Goal: Task Accomplishment & Management: Use online tool/utility

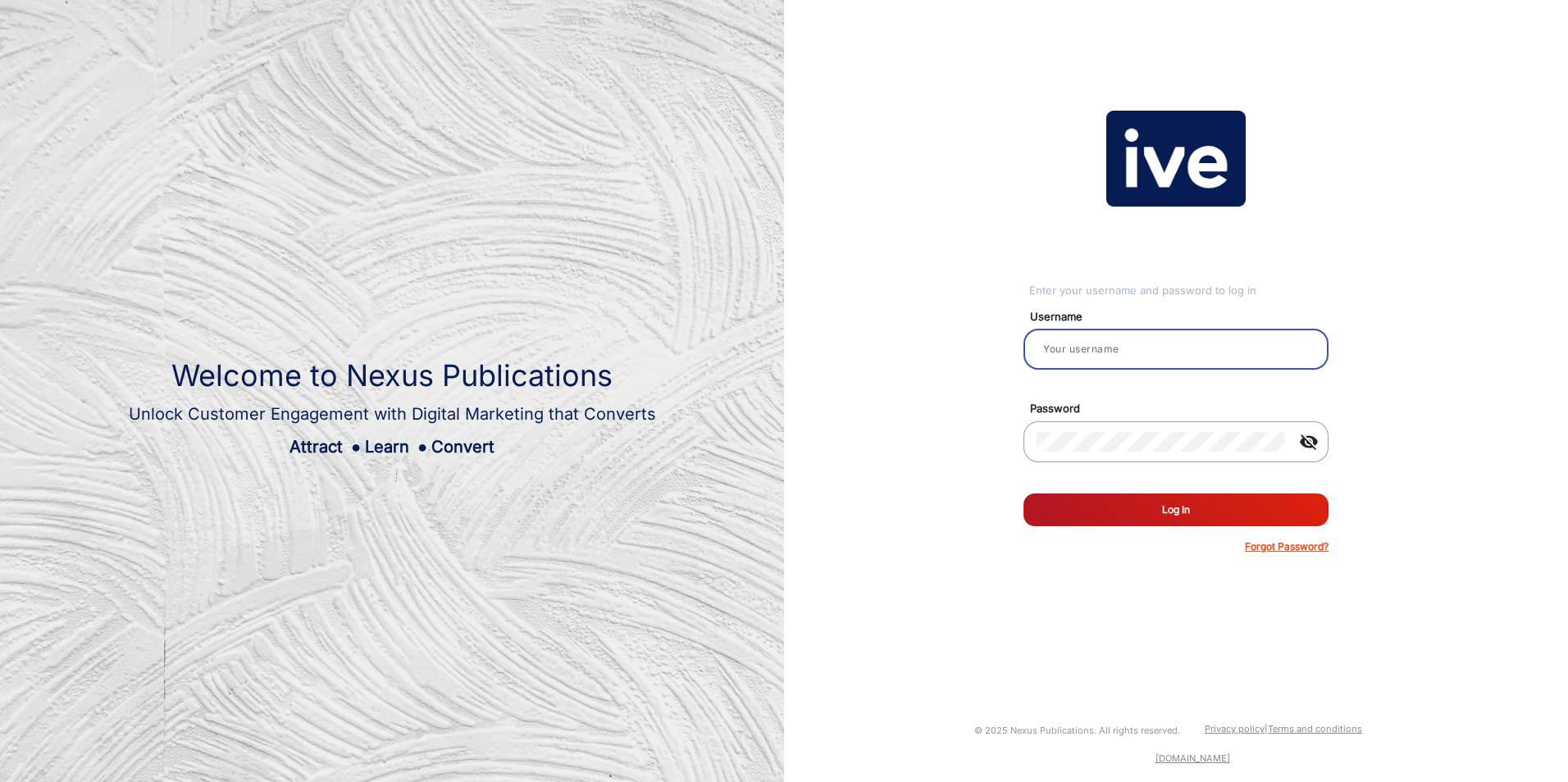
click at [1105, 353] on input "email" at bounding box center [1175, 349] width 279 height 20
click at [1081, 355] on input "email" at bounding box center [1175, 349] width 279 height 20
type input "[PERSON_NAME]"
click at [1151, 514] on button "Log In" at bounding box center [1175, 510] width 305 height 33
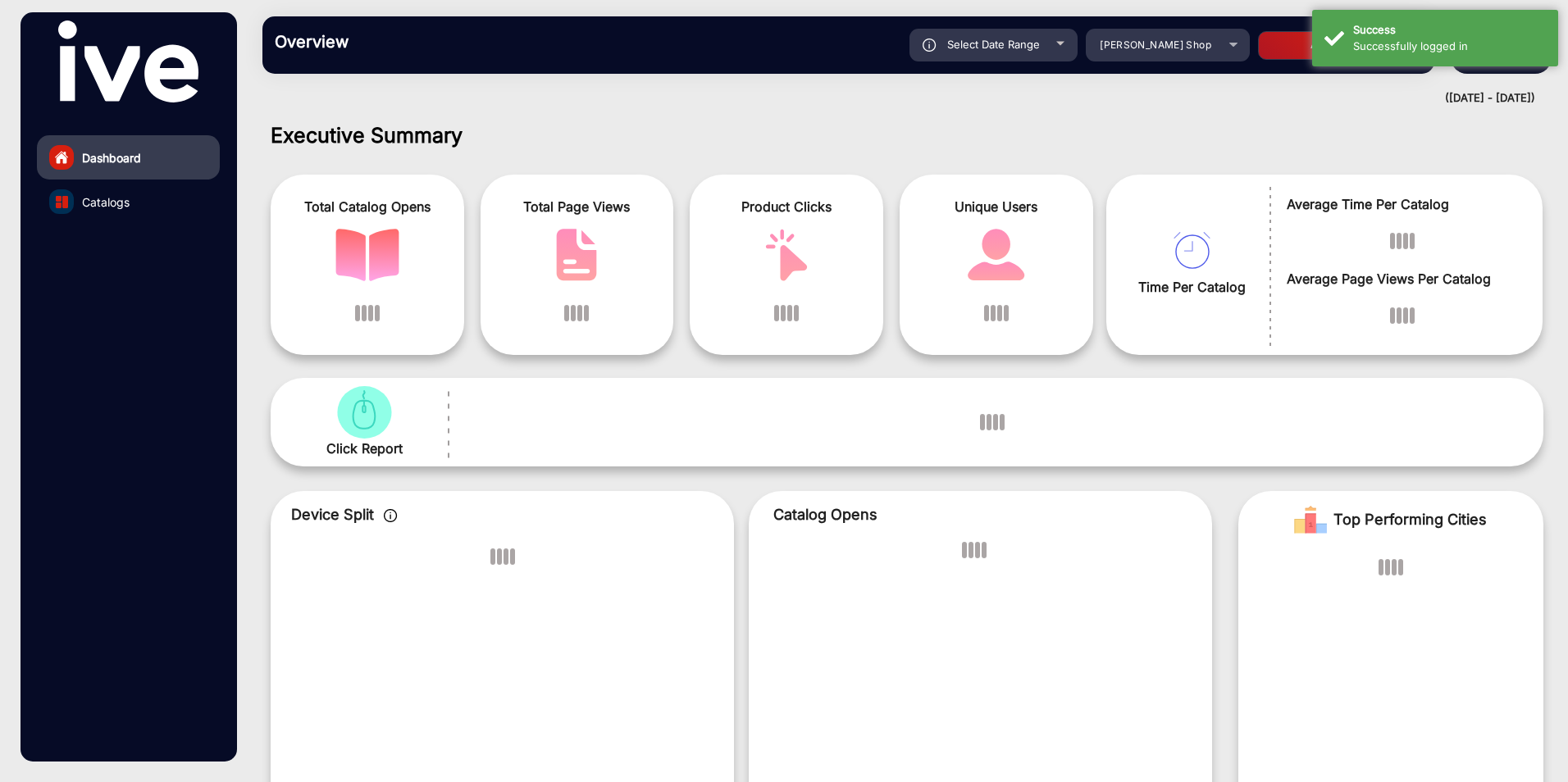
scroll to position [12, 0]
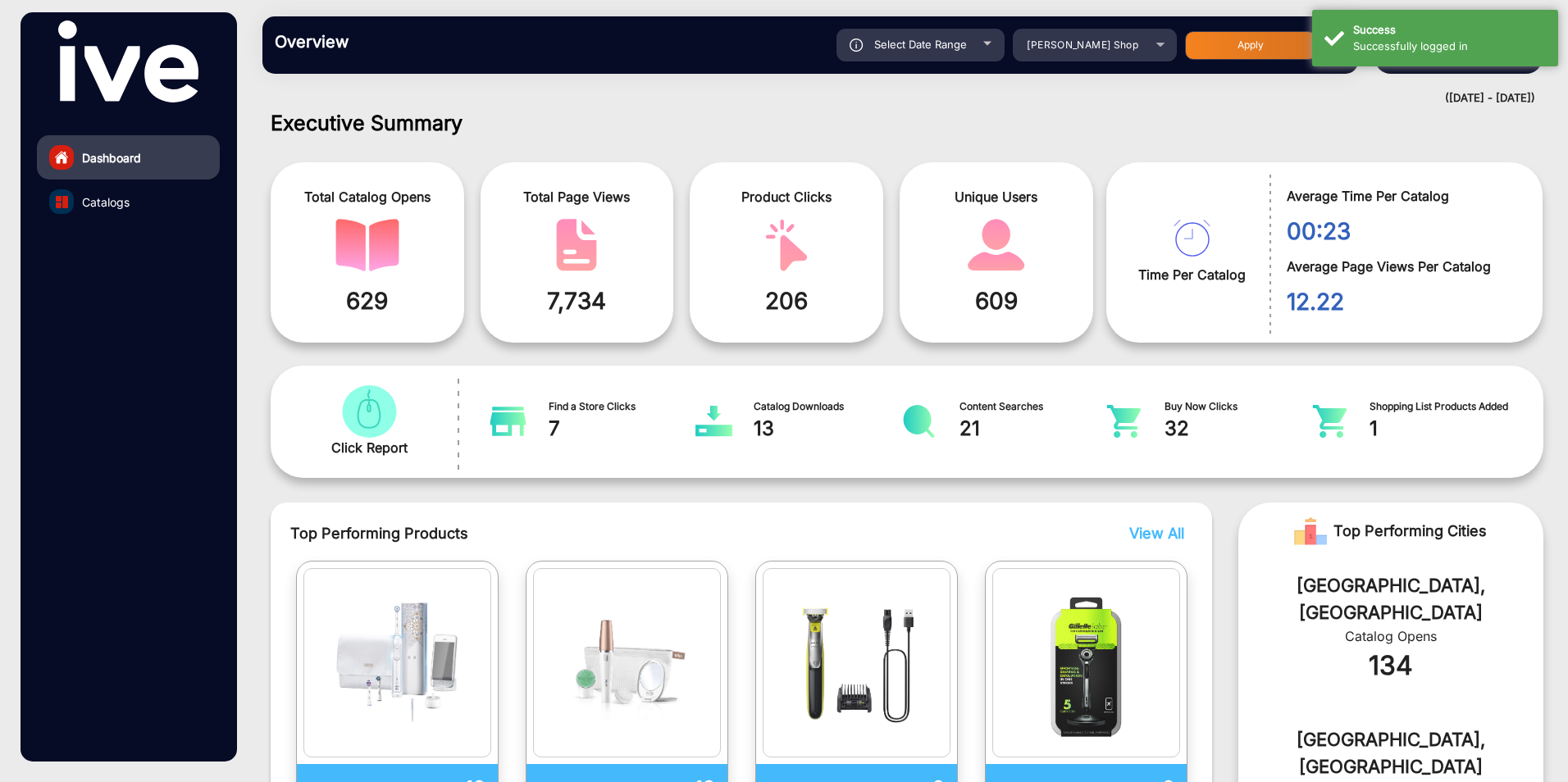
click at [977, 43] on div "Select Date Range" at bounding box center [920, 45] width 168 height 33
type input "[DATE]"
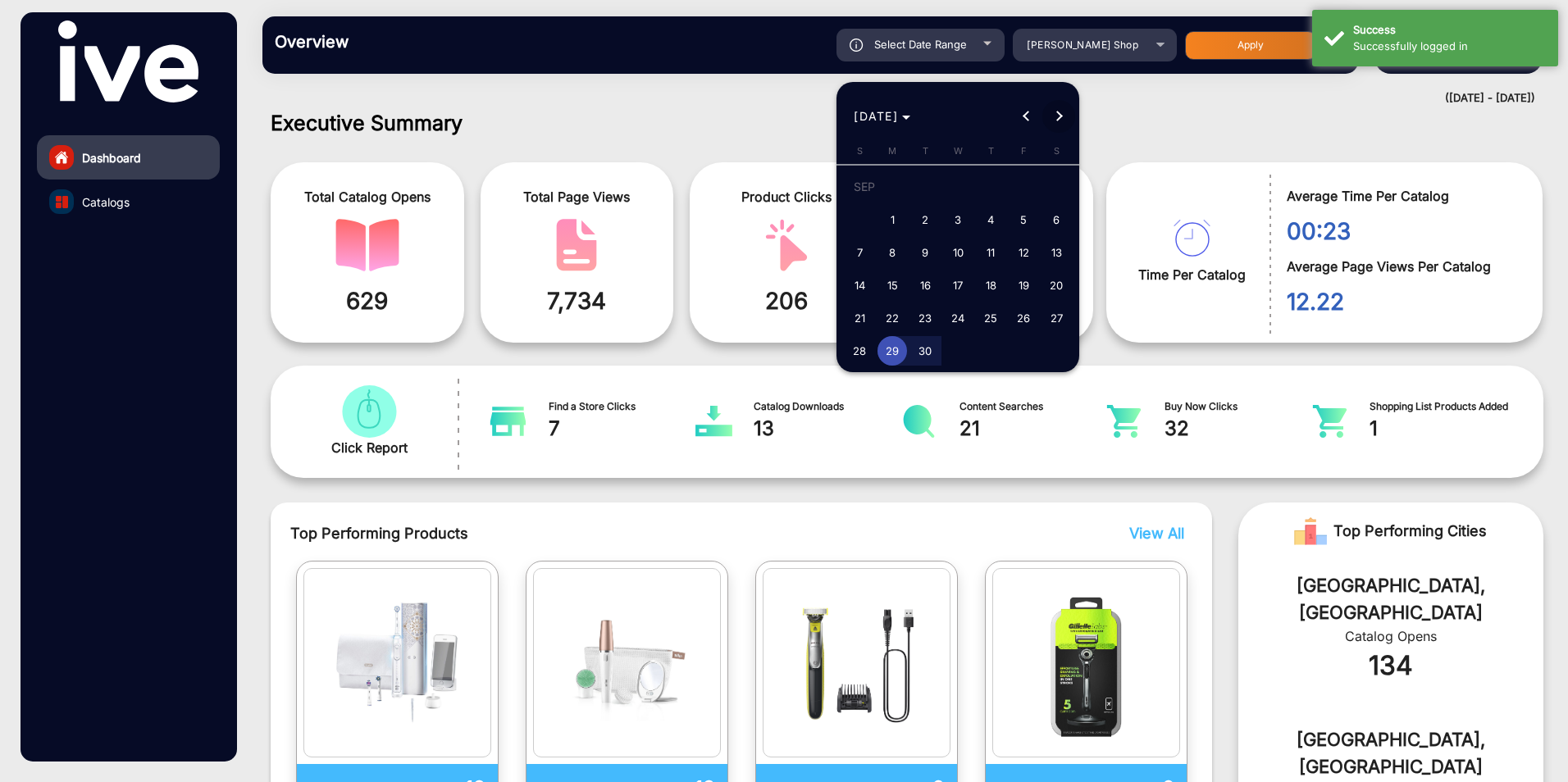
click at [1060, 115] on button "Next month" at bounding box center [1059, 116] width 33 height 33
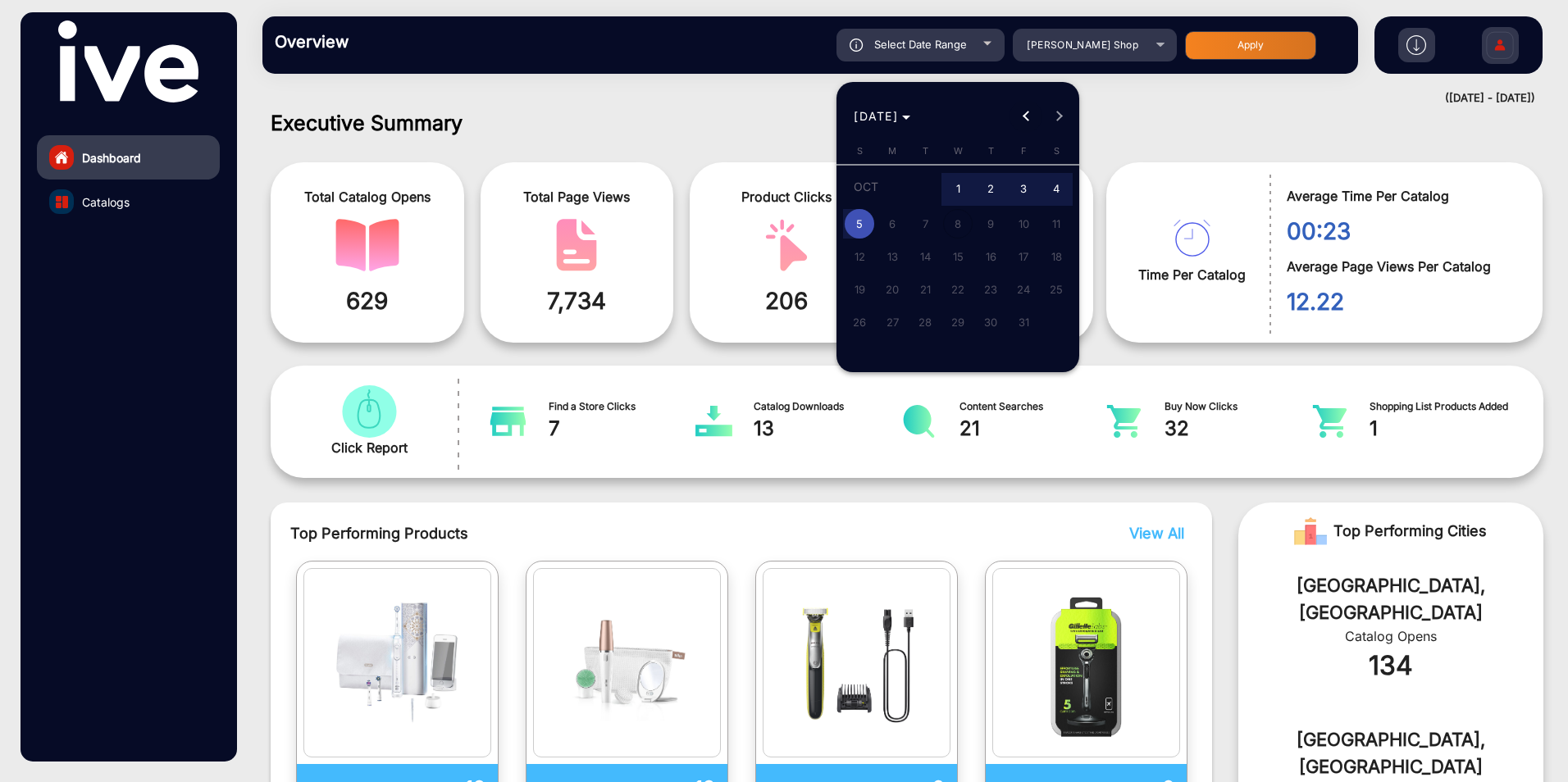
click at [1020, 115] on span "Previous month" at bounding box center [1026, 116] width 33 height 33
drag, startPoint x: 892, startPoint y: 346, endPoint x: 919, endPoint y: 294, distance: 58.6
click at [891, 346] on span "29" at bounding box center [892, 351] width 30 height 30
click at [1055, 109] on span "Next month" at bounding box center [1059, 116] width 33 height 33
click at [855, 221] on span "5" at bounding box center [860, 224] width 30 height 30
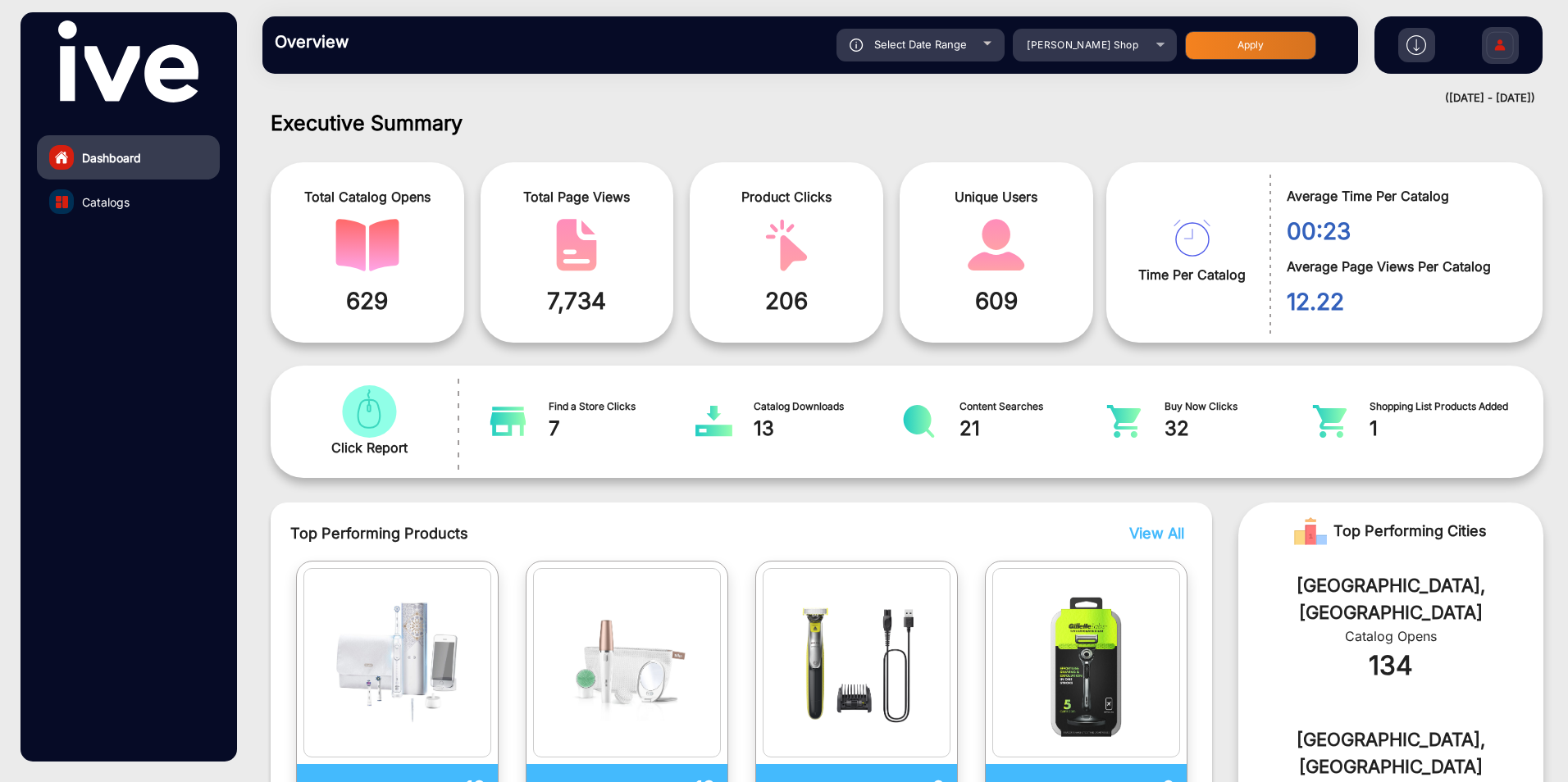
type input "[DATE]"
click at [1279, 43] on button "Apply" at bounding box center [1250, 45] width 131 height 29
type input "[DATE]"
click at [110, 201] on span "Catalogs" at bounding box center [105, 202] width 48 height 17
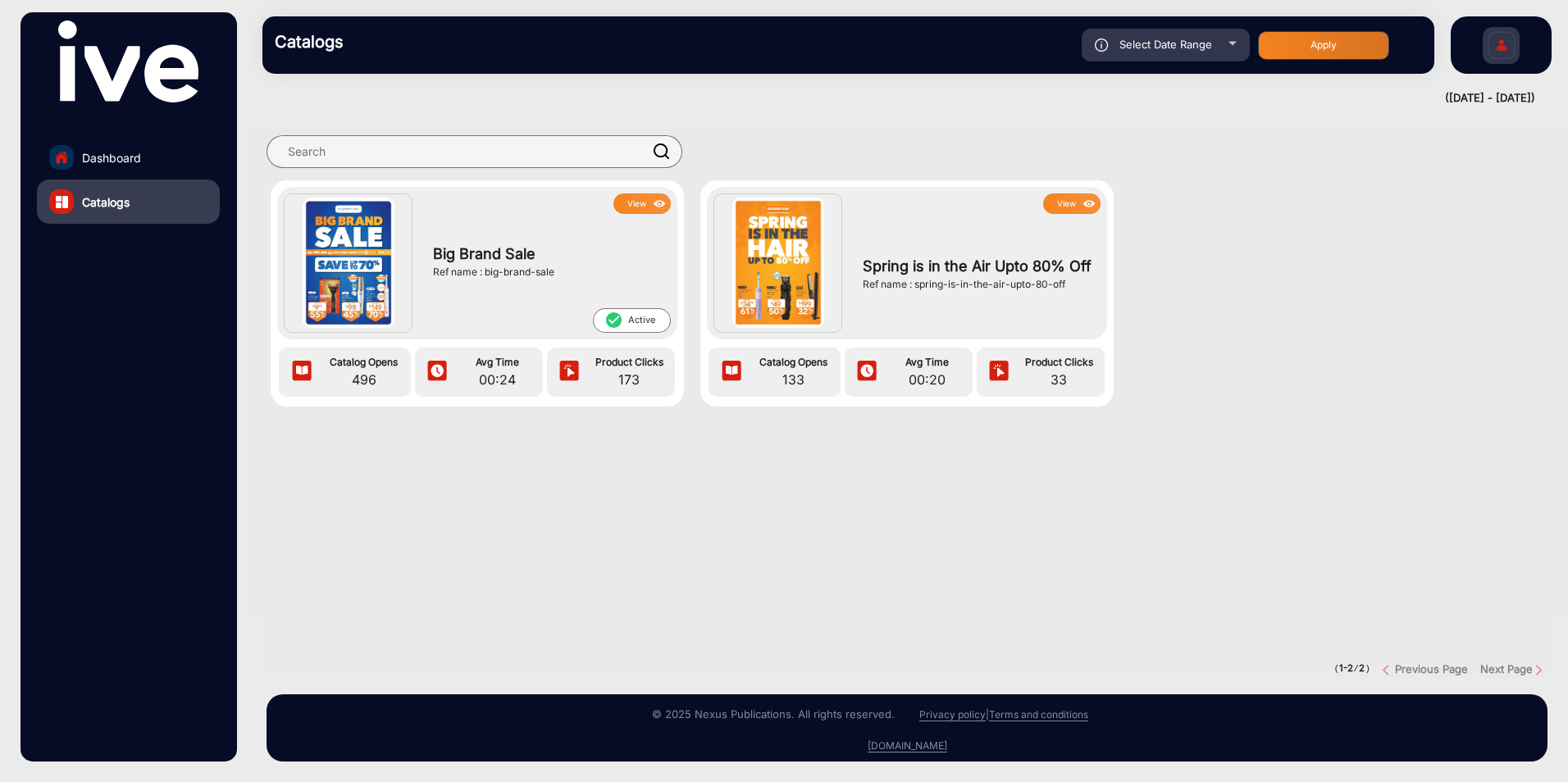
click at [646, 200] on button "View" at bounding box center [642, 204] width 57 height 21
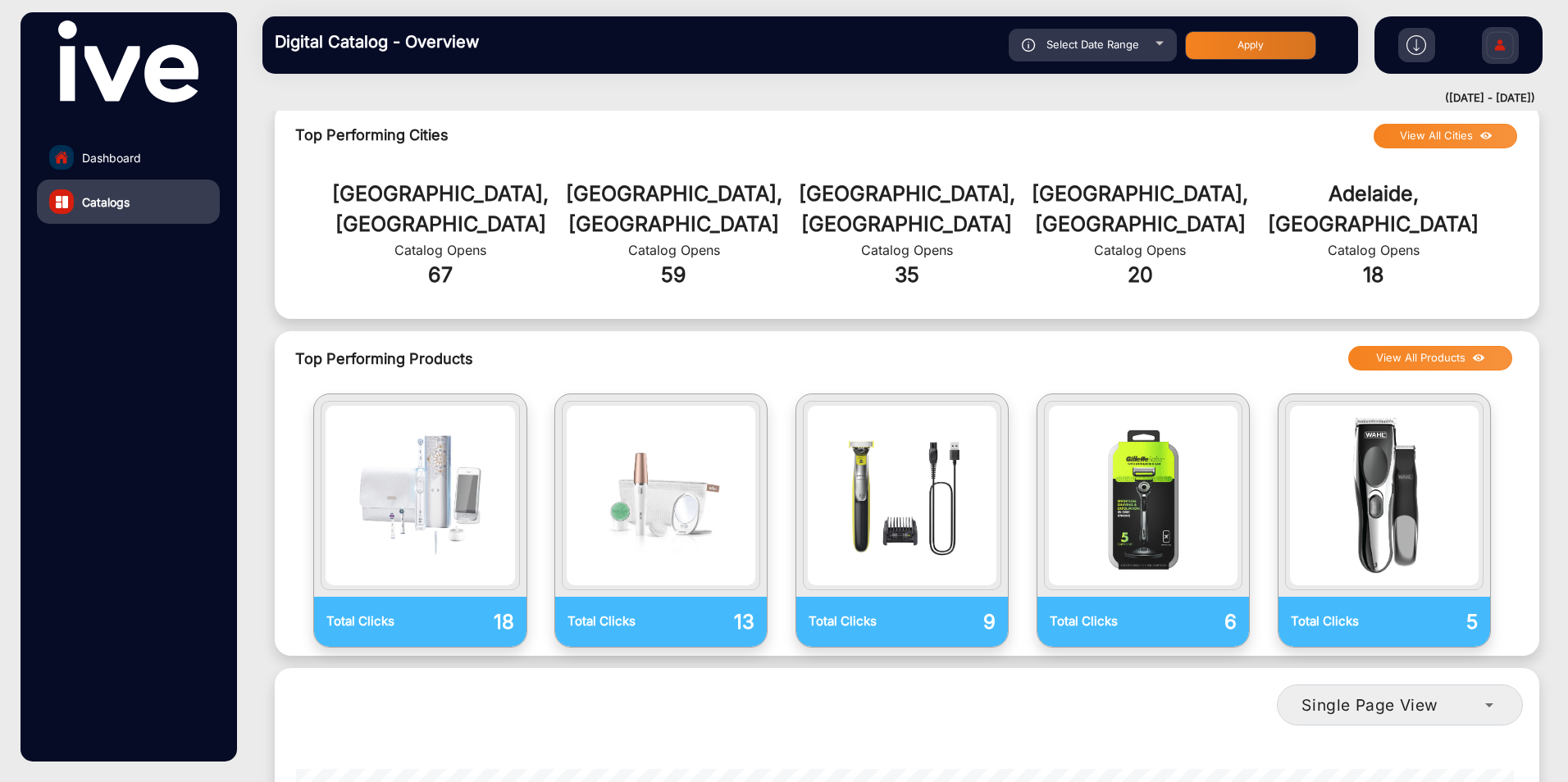
scroll to position [738, 0]
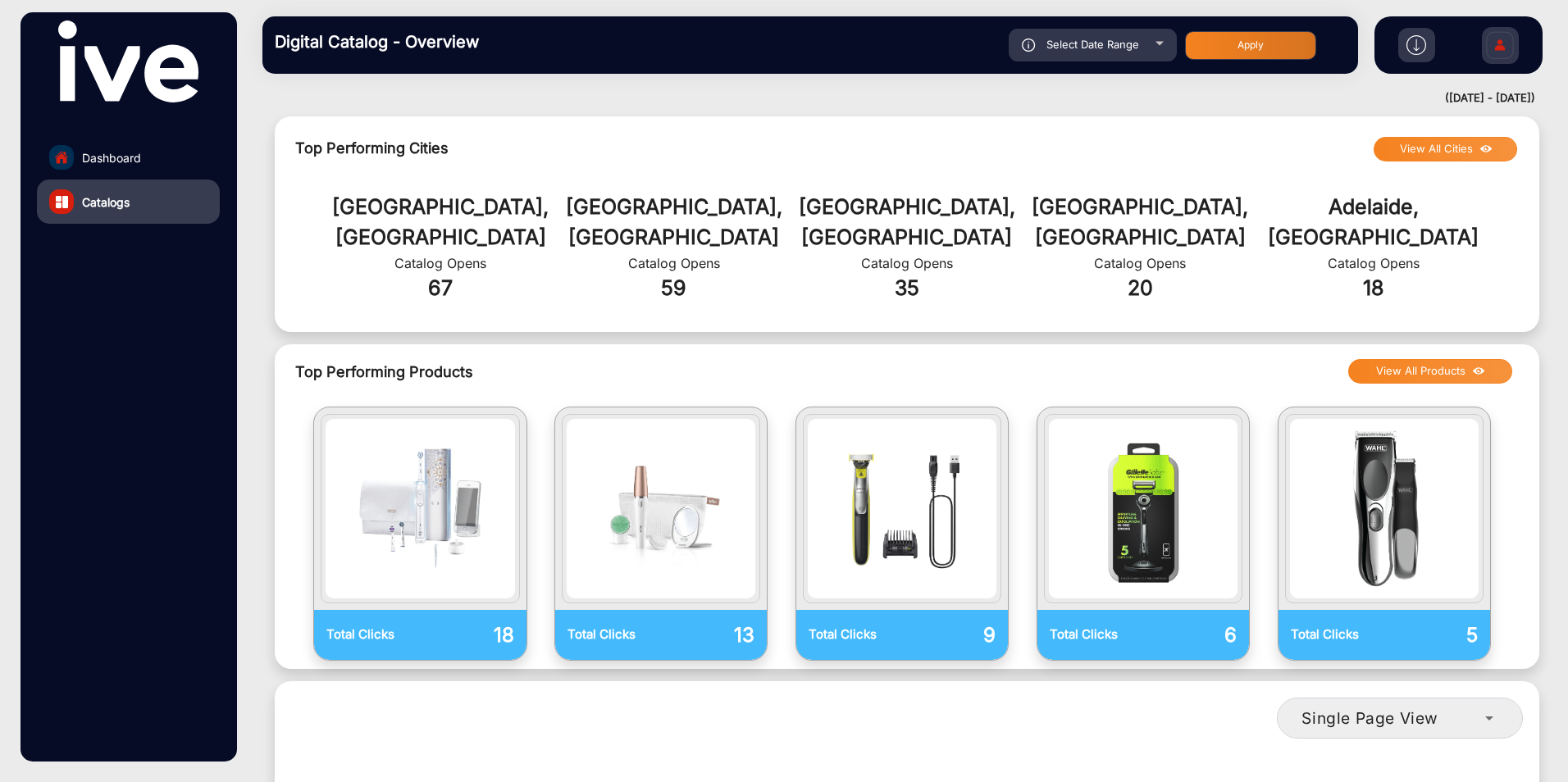
click at [1407, 359] on button "View All Products" at bounding box center [1430, 371] width 164 height 24
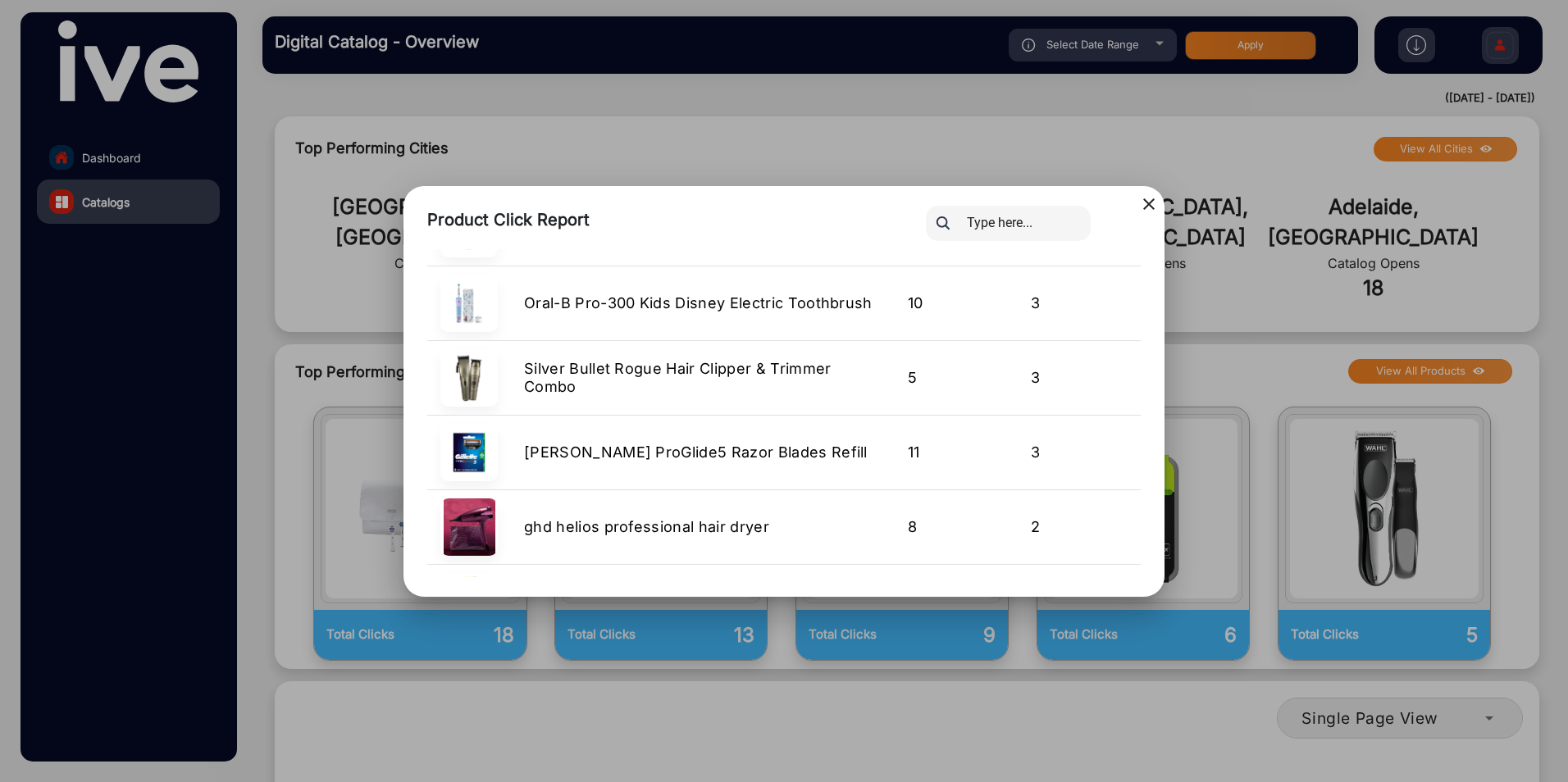
scroll to position [1557, 0]
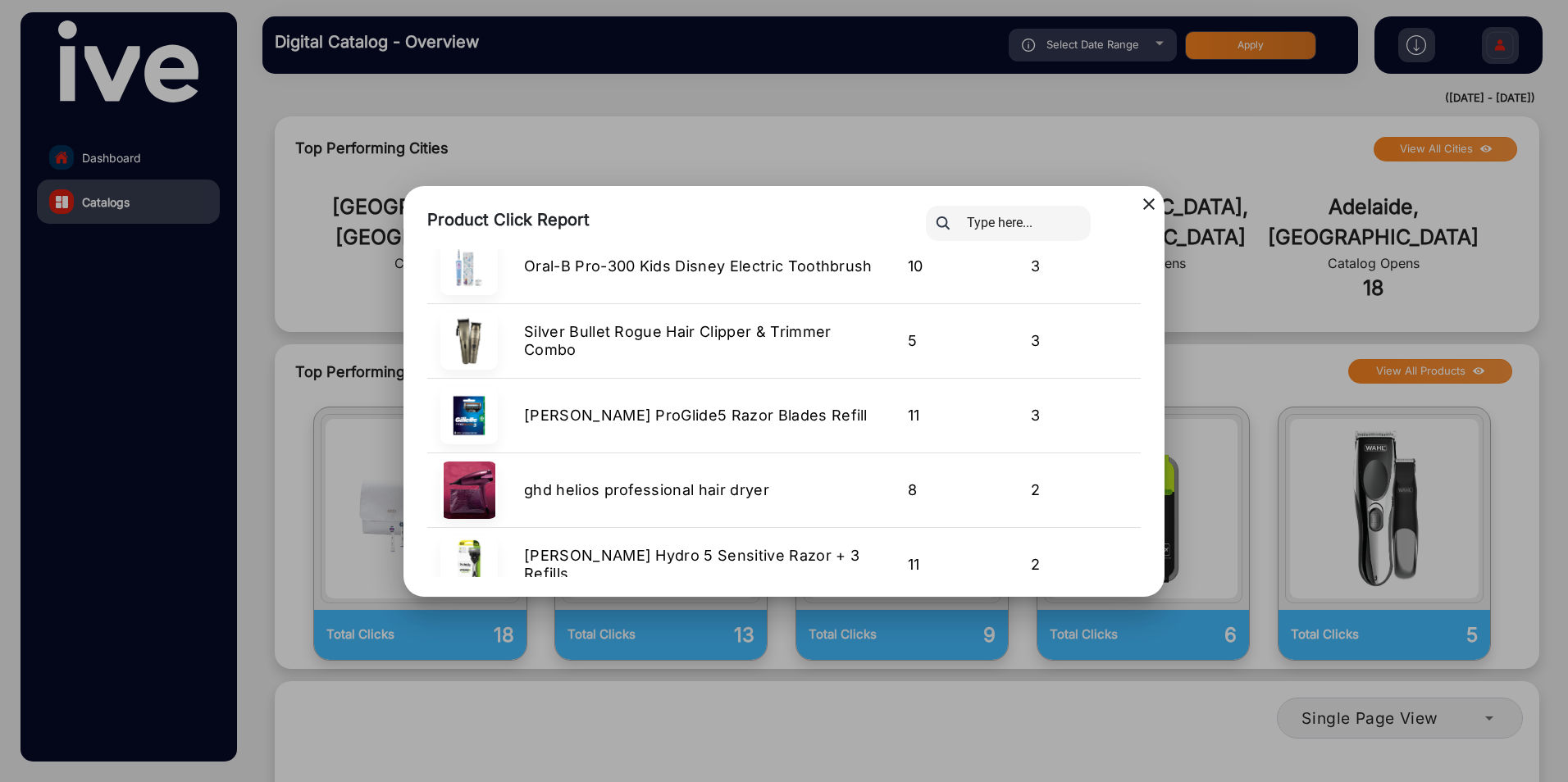
click at [1147, 200] on mat-icon "close" at bounding box center [1148, 204] width 20 height 20
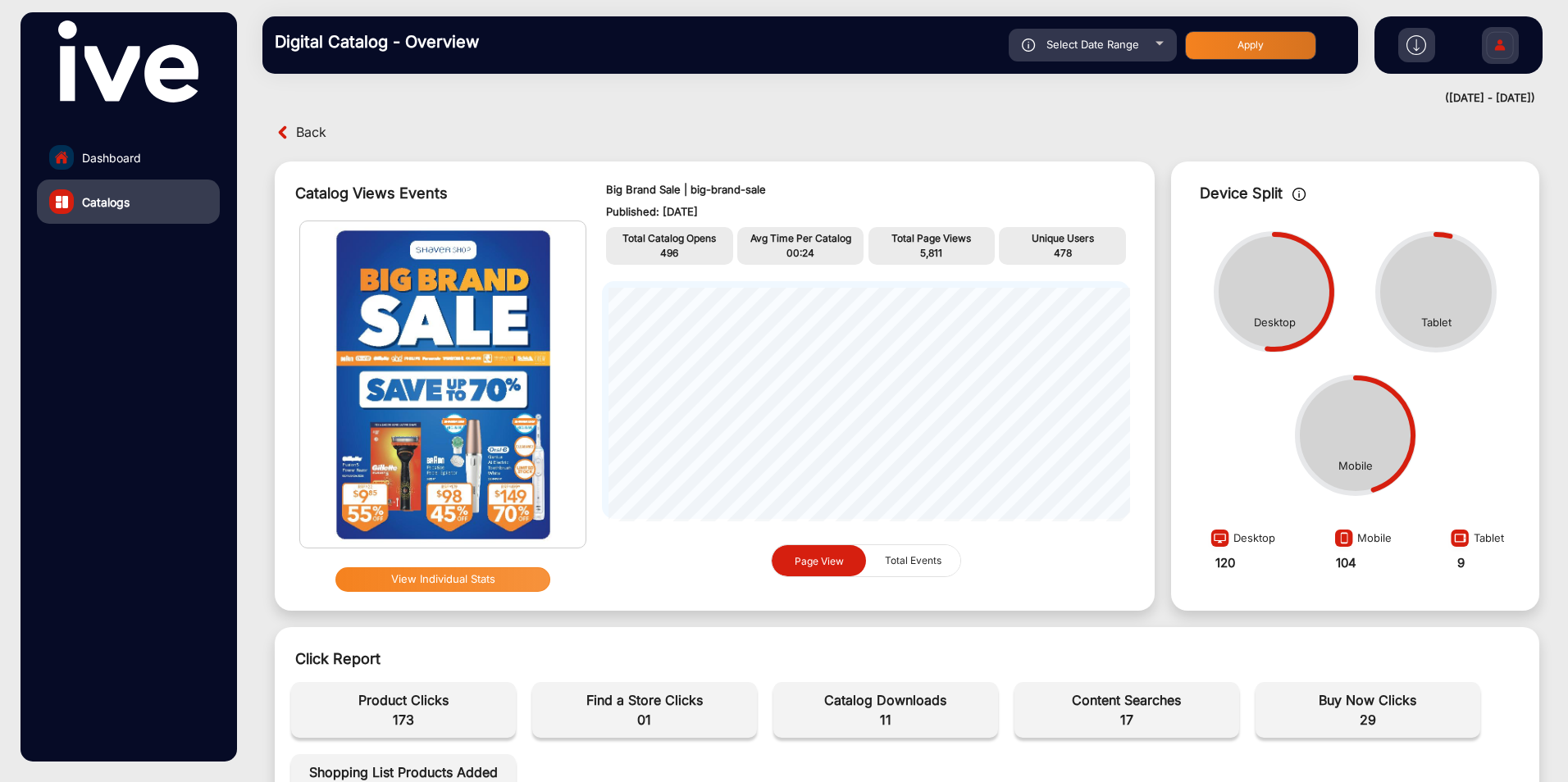
scroll to position [0, 0]
